Goal: Task Accomplishment & Management: Complete application form

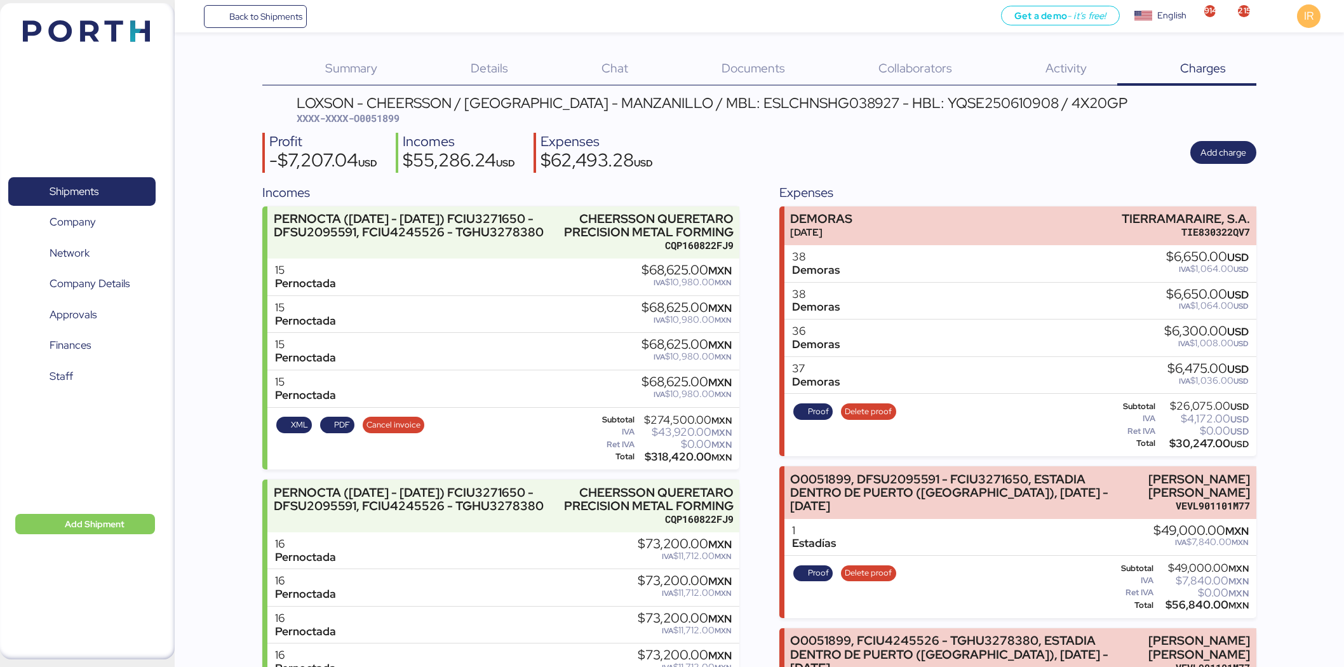
scroll to position [150, 0]
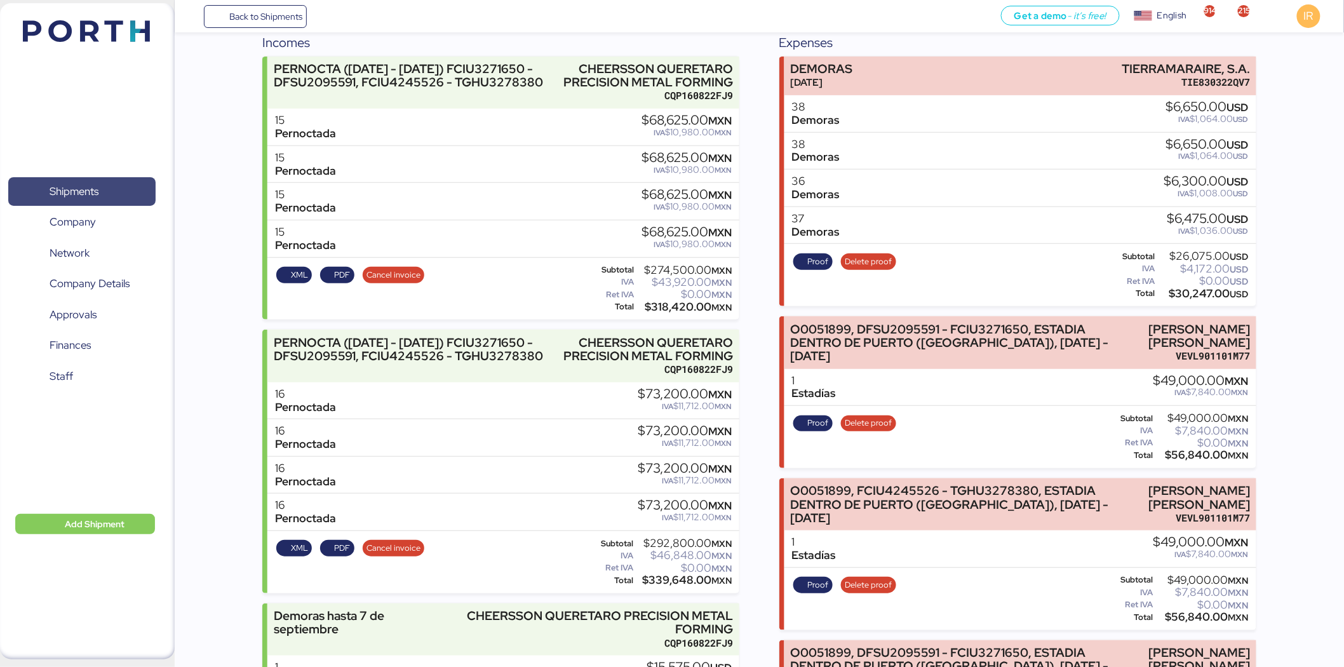
click at [77, 187] on span "Shipments" at bounding box center [74, 191] width 49 height 18
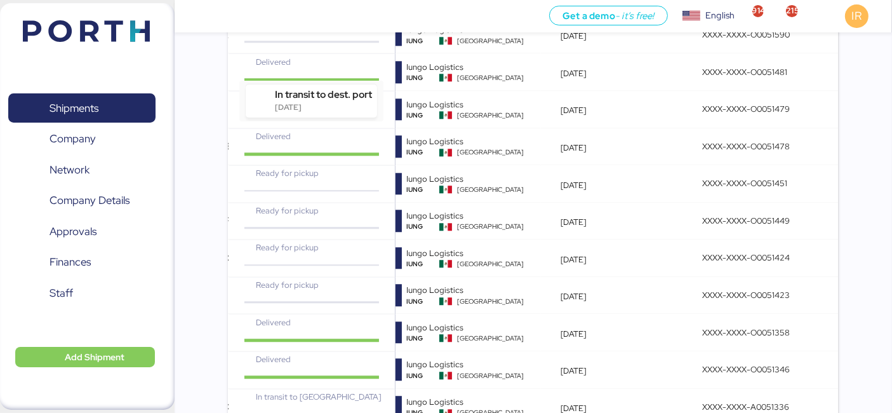
scroll to position [0, 11]
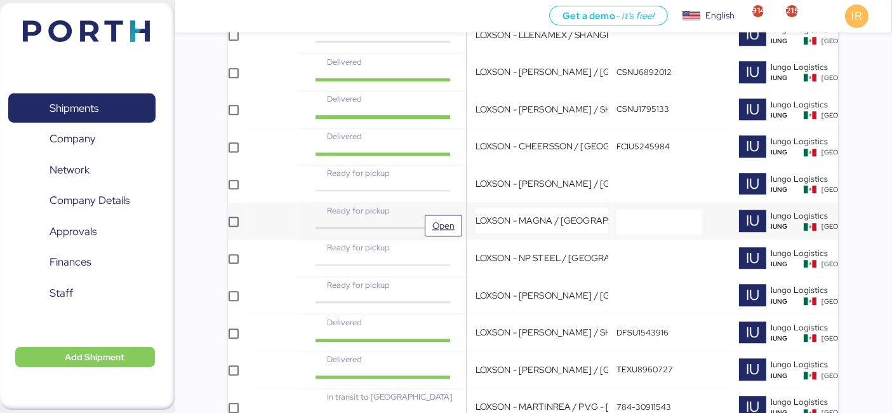
click at [421, 205] on div "Ready for pickup" at bounding box center [383, 211] width 138 height 12
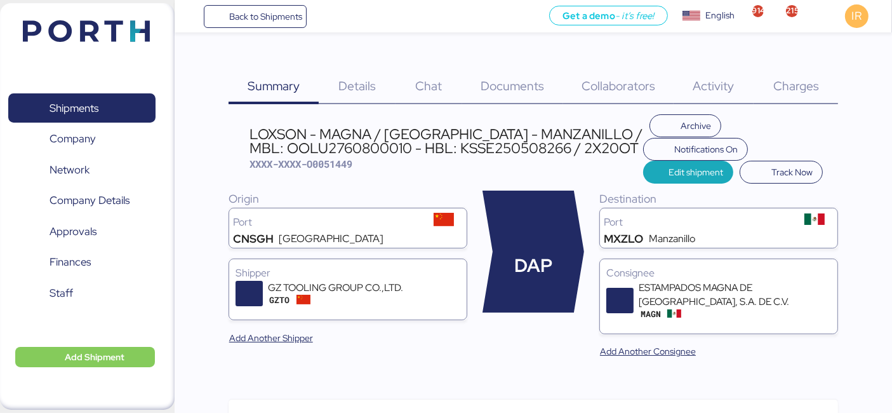
click at [408, 144] on div "LOXSON - MAGNA / [GEOGRAPHIC_DATA] - MANZANILLO / MBL: OOLU2760800010 - HBL: KS…" at bounding box center [446, 141] width 393 height 29
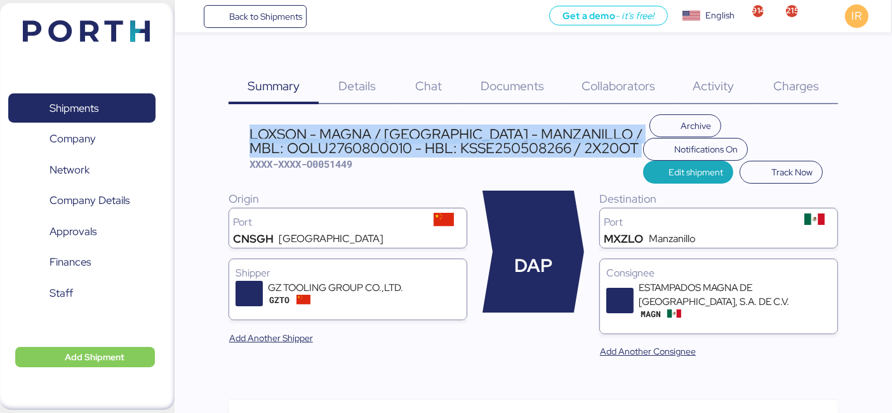
click at [408, 144] on div "LOXSON - MAGNA / [GEOGRAPHIC_DATA] - MANZANILLO / MBL: OOLU2760800010 - HBL: KS…" at bounding box center [446, 141] width 393 height 29
copy div "LOXSON - MAGNA / [GEOGRAPHIC_DATA] - MANZANILLO / MBL: OOLU2760800010 - HBL: KS…"
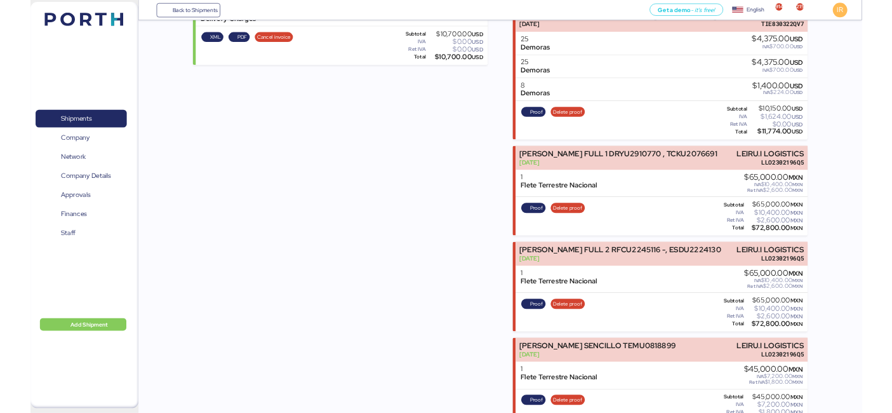
scroll to position [1485, 0]
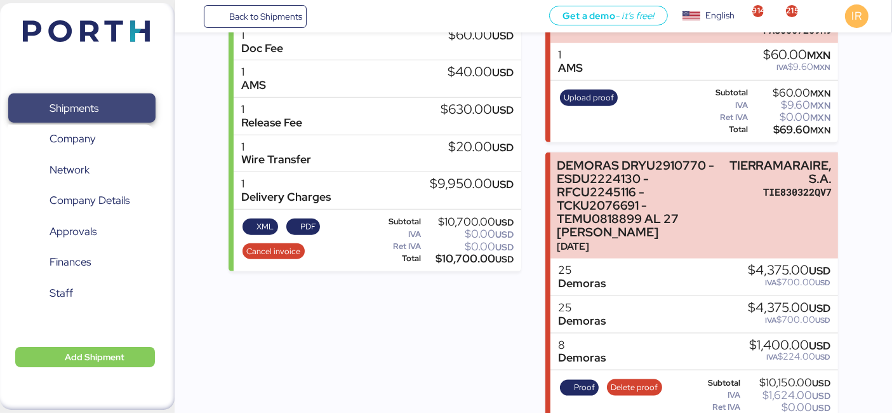
click at [119, 99] on span "Shipments" at bounding box center [81, 108] width 137 height 18
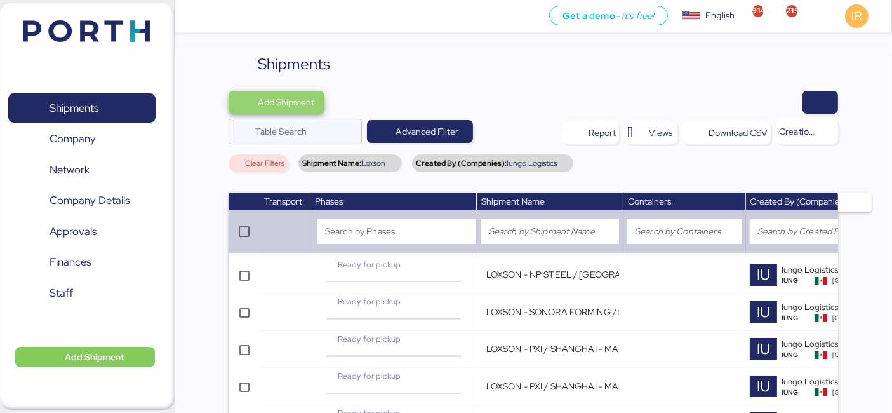
click at [283, 106] on span "Add Shipment" at bounding box center [286, 102] width 57 height 15
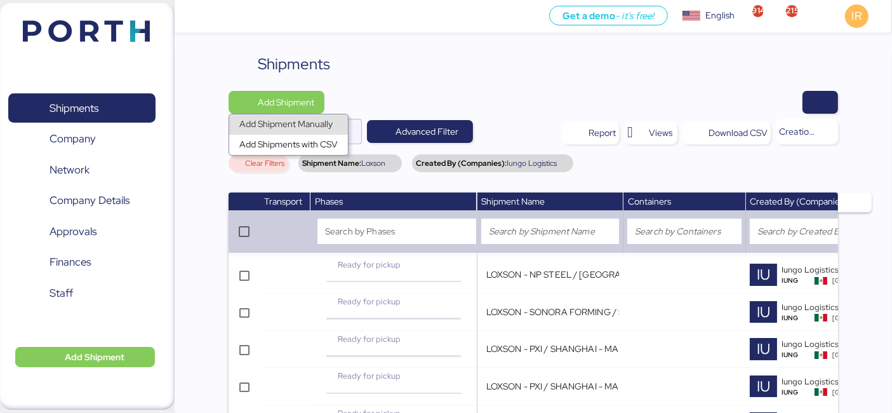
click at [311, 123] on div "Add Shipment Manually" at bounding box center [288, 125] width 98 height 18
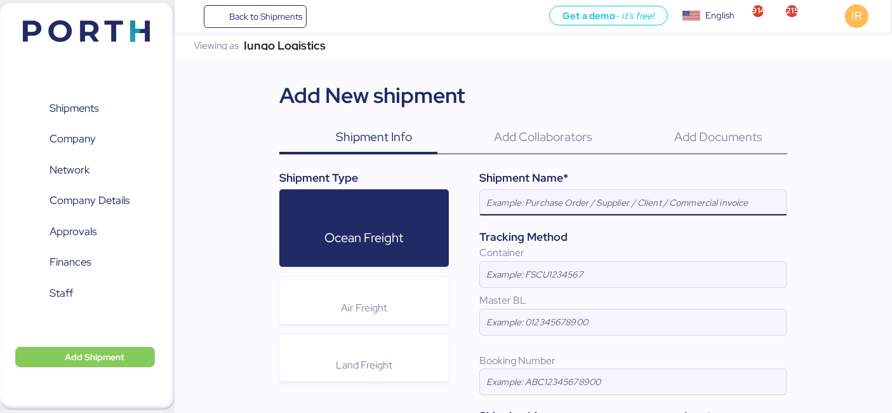
paste input "LOXSON - MAGNA / [GEOGRAPHIC_DATA] - MANZANILLO / MBL: OOLU2760800010 - HBL: KS…"
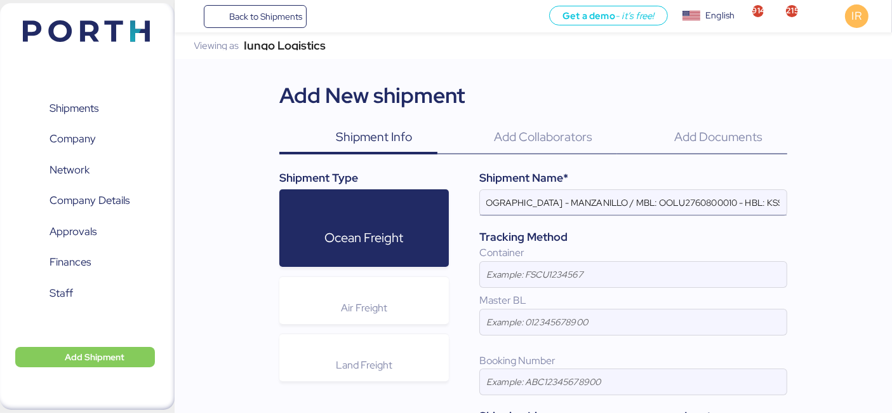
scroll to position [0, 112]
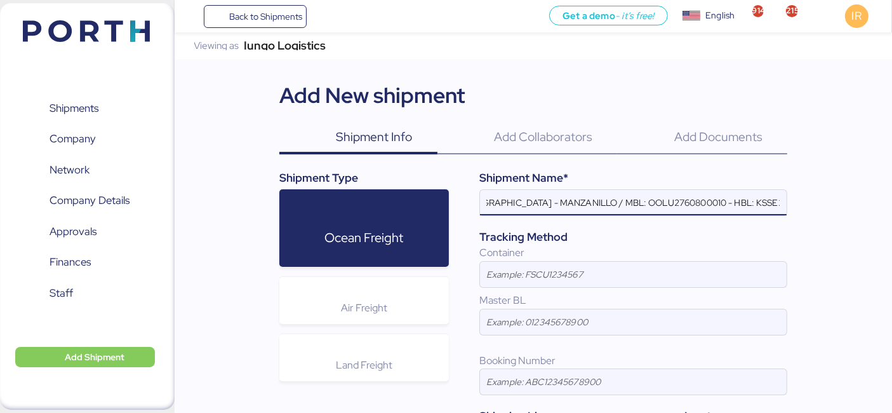
click at [641, 198] on input "LOXSON - MAGNA / [GEOGRAPHIC_DATA] - MANZANILLO / MBL: OOLU2760800010 - HBL: KS…" at bounding box center [633, 202] width 307 height 25
paste input "COSU6429164750"
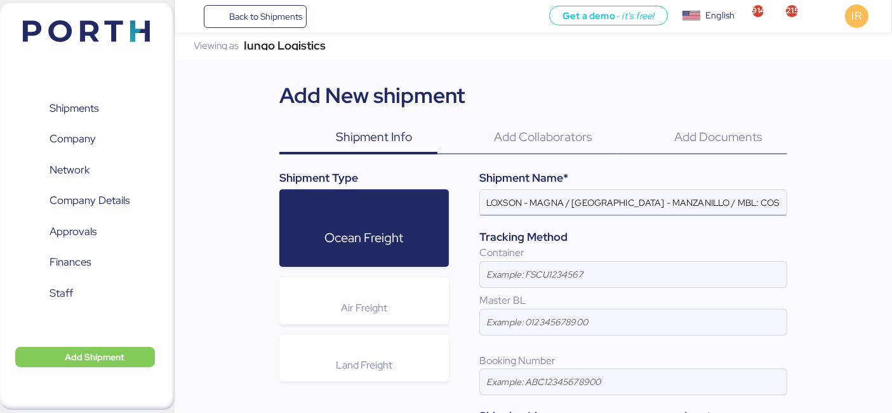
scroll to position [0, 158]
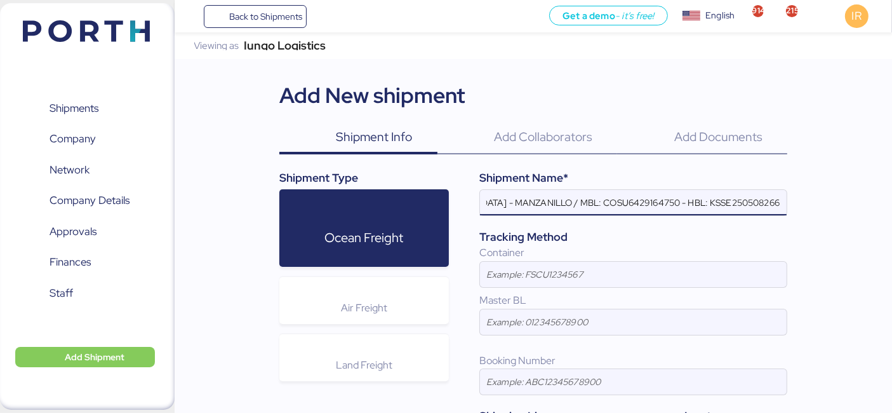
click at [695, 206] on input "LOXSON - MAGNA / SHANGHAI - MANZANILLO / MBL: COSU6429164750 - HBL: KSSE2505082…" at bounding box center [633, 202] width 307 height 25
paste input "900555"
click at [738, 200] on input "LOXSON - MAGNA / SHANGHAI - MANZANILLO / MBL: COSU6429164750 - HBL: KSSE2509005…" at bounding box center [633, 202] width 307 height 25
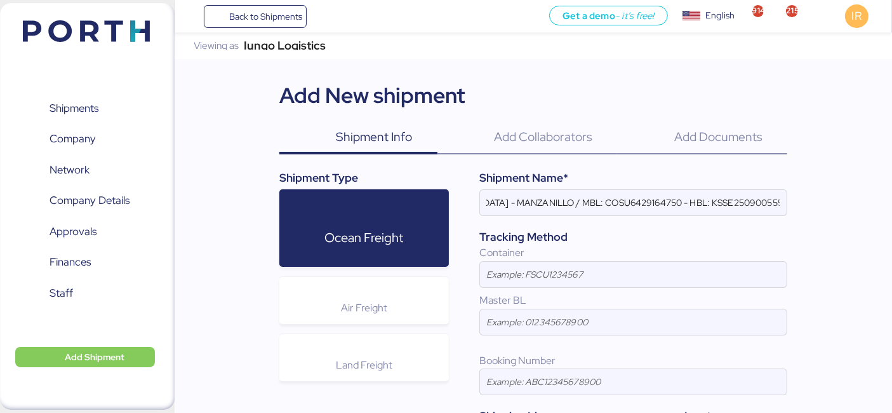
scroll to position [0, 0]
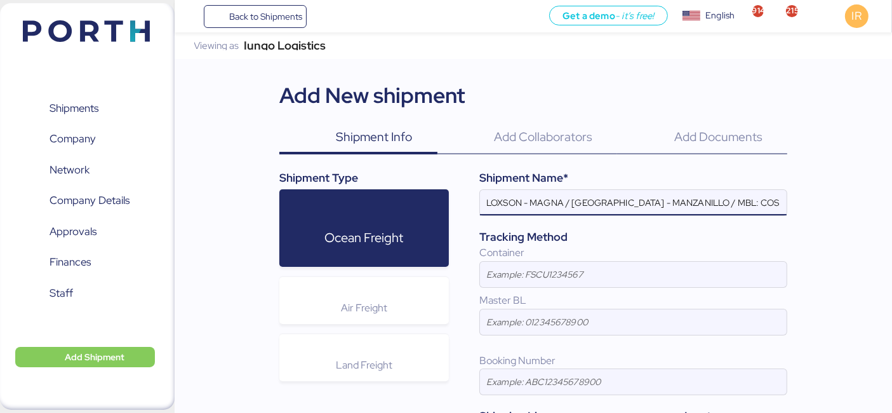
drag, startPoint x: 655, startPoint y: 209, endPoint x: 645, endPoint y: 203, distance: 12.0
click at [645, 203] on input "LOXSON - MAGNA / SHANGHAI - MANZANILLO / MBL: COSU6429164750 - HBL: KSSE2509005…" at bounding box center [633, 202] width 307 height 25
drag, startPoint x: 645, startPoint y: 203, endPoint x: 854, endPoint y: 222, distance: 209.9
click at [854, 222] on div "Iungo Logistics Viewing as Iungo Logistics Add New shipment Shipment Info 0 Add…" at bounding box center [534, 283] width 718 height 502
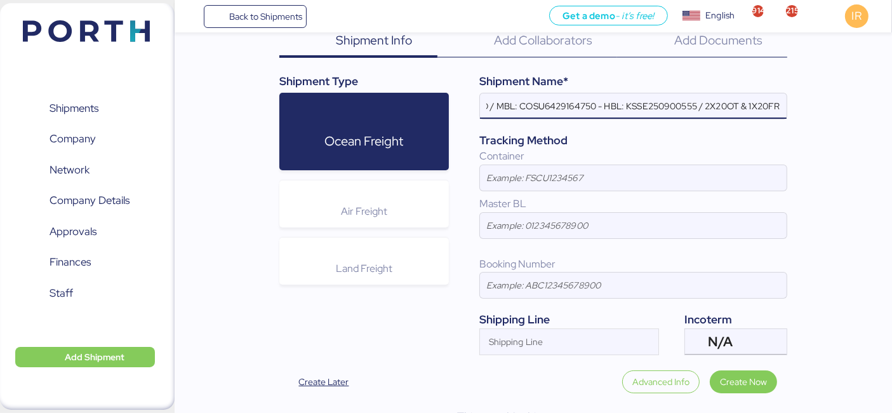
scroll to position [129, 0]
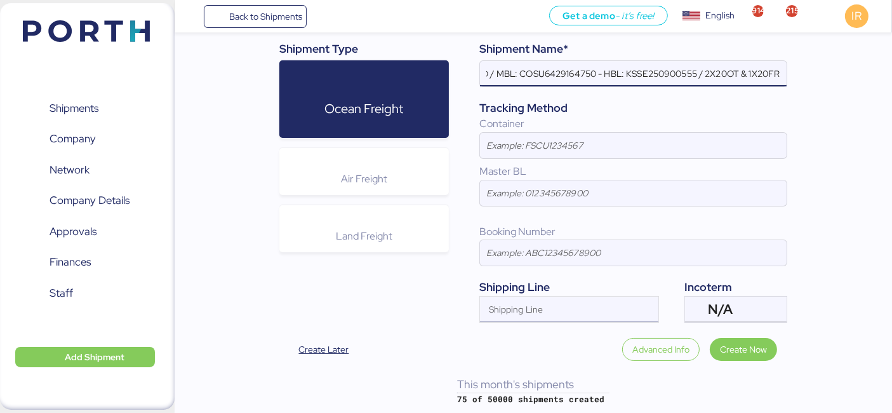
type input "LOXSON - MAGNA / SHANGHAI - MANZANILLO / MBL: COSU6429164750 - HBL: KSSE2509005…"
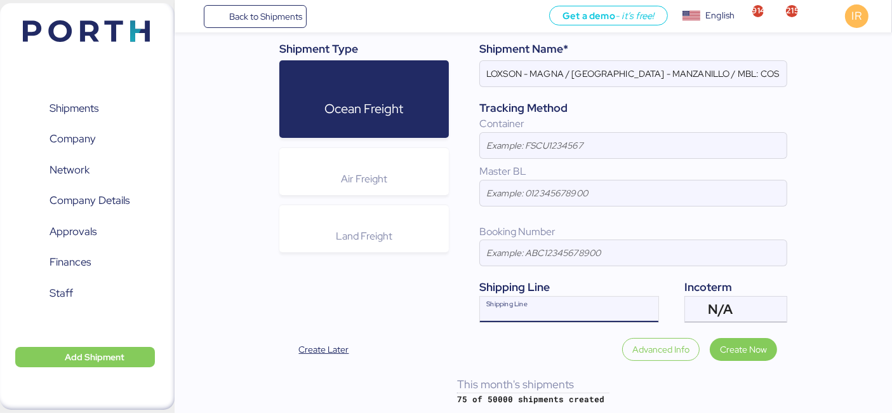
click at [585, 306] on input "Shipping Line" at bounding box center [558, 313] width 156 height 15
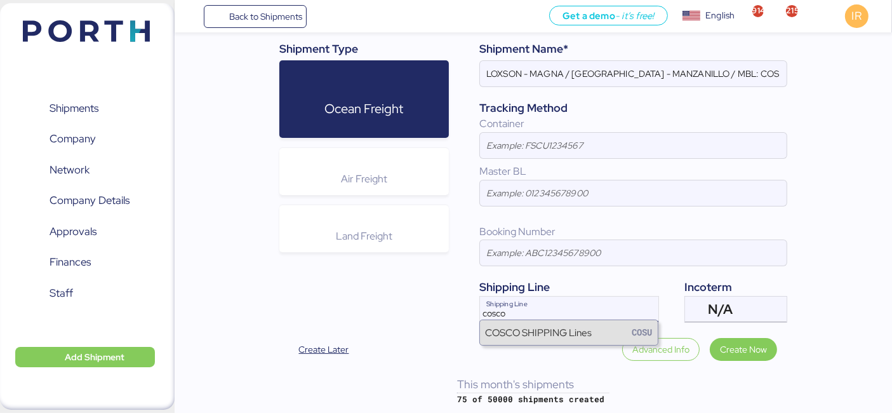
type input "cosco"
click at [511, 340] on div "COSCO SHIPPING Lines COSU" at bounding box center [569, 332] width 178 height 24
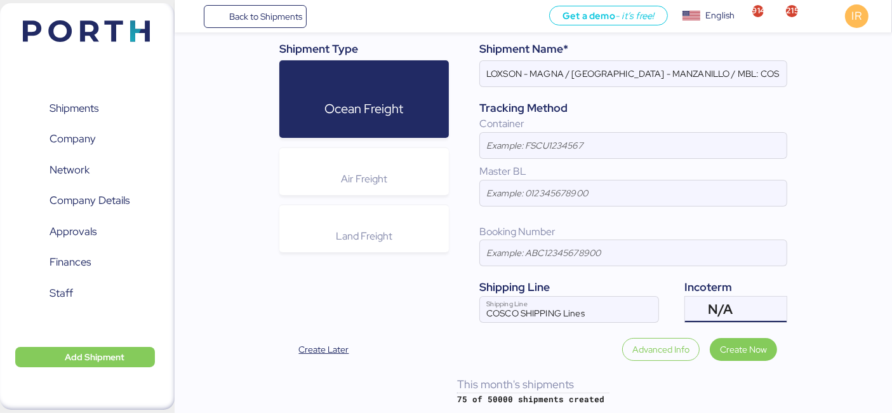
click at [733, 304] on div "N/A" at bounding box center [734, 309] width 53 height 25
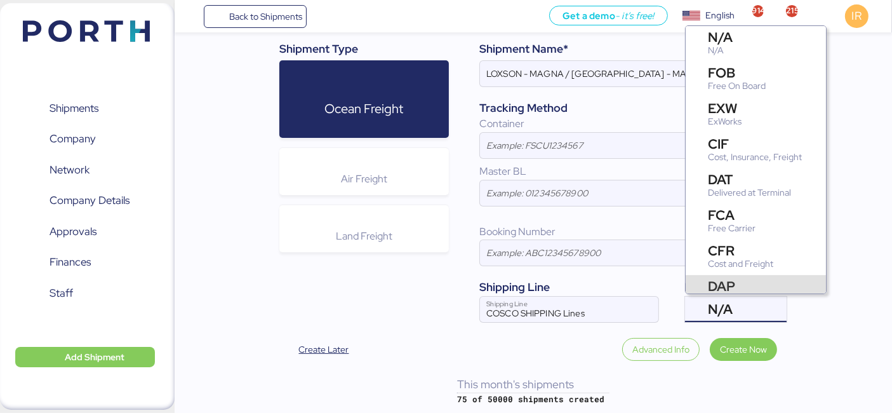
click at [741, 275] on div "DAP Delivered At Place" at bounding box center [756, 293] width 140 height 36
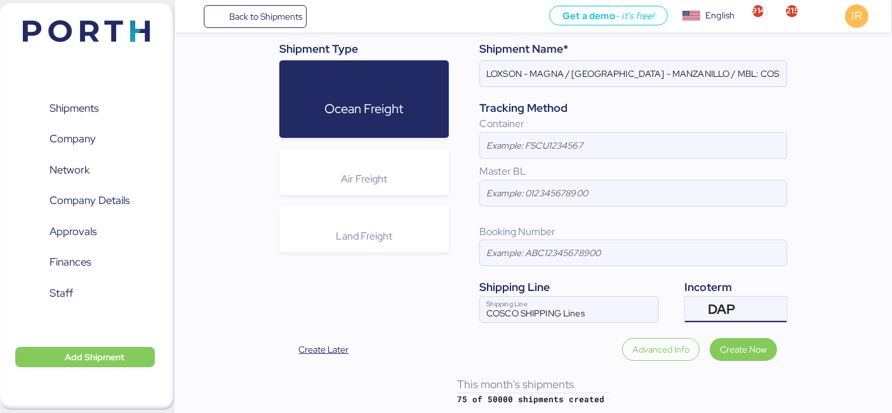
scroll to position [16, 0]
click at [748, 346] on span "Create Now" at bounding box center [743, 349] width 47 height 15
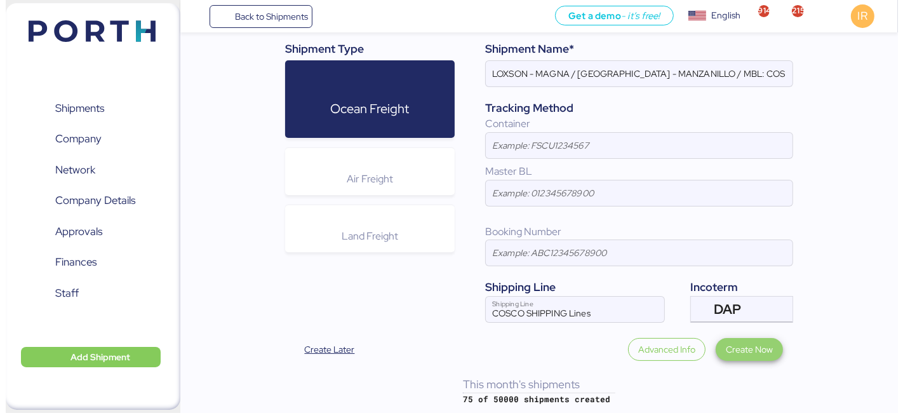
scroll to position [0, 0]
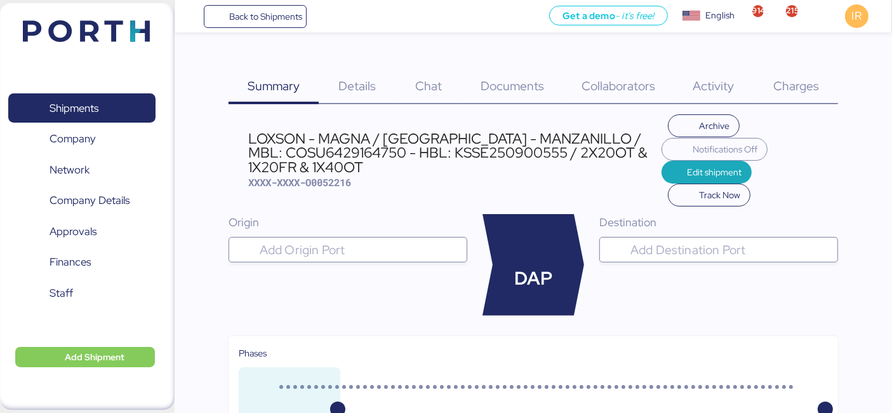
click at [360, 154] on div "LOXSON - MAGNA / SHANGHAI - MANZANILLO / MBL: COSU6429164750 - HBL: KSSE2509005…" at bounding box center [454, 152] width 413 height 43
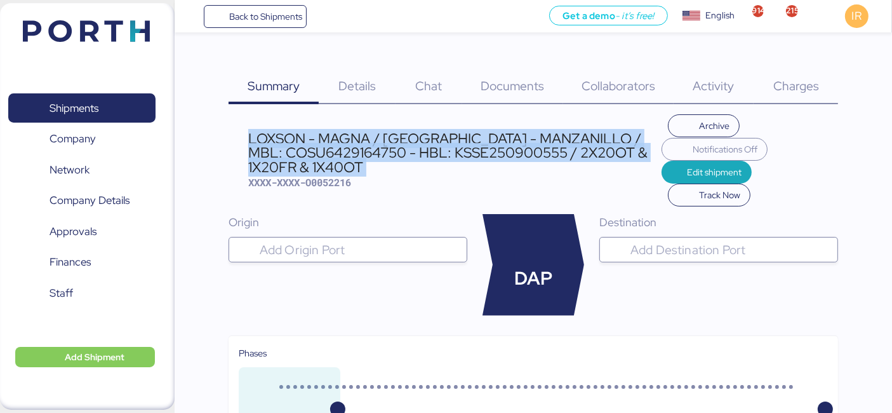
click at [360, 154] on div "LOXSON - MAGNA / SHANGHAI - MANZANILLO / MBL: COSU6429164750 - HBL: KSSE2509005…" at bounding box center [454, 152] width 413 height 43
copy div "LOXSON - MAGNA / SHANGHAI - MANZANILLO / MBL: COSU6429164750 - HBL: KSSE2509005…"
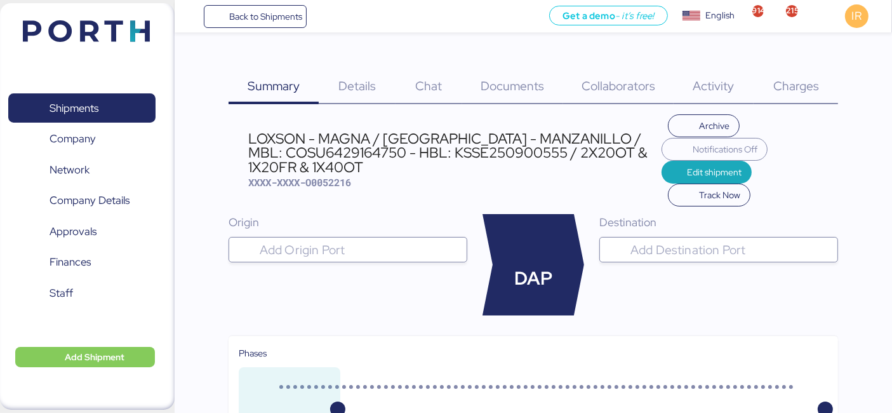
click at [334, 252] on input "search" at bounding box center [359, 249] width 205 height 15
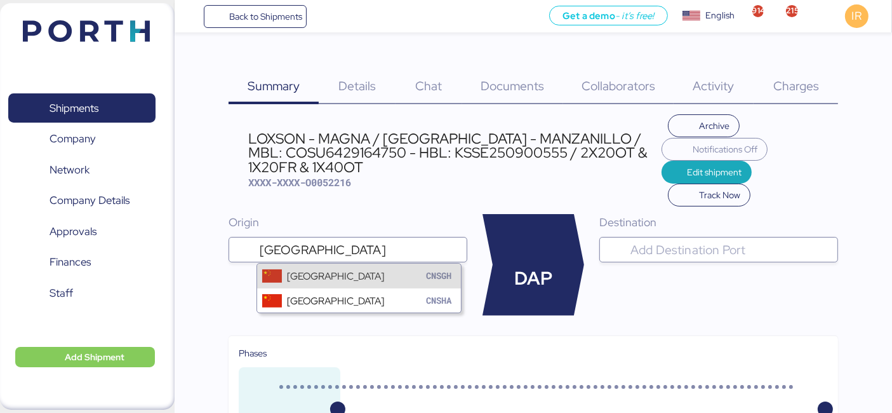
type input "shanghai"
click at [288, 269] on div "[GEOGRAPHIC_DATA]" at bounding box center [335, 276] width 97 height 15
